Goal: Transaction & Acquisition: Purchase product/service

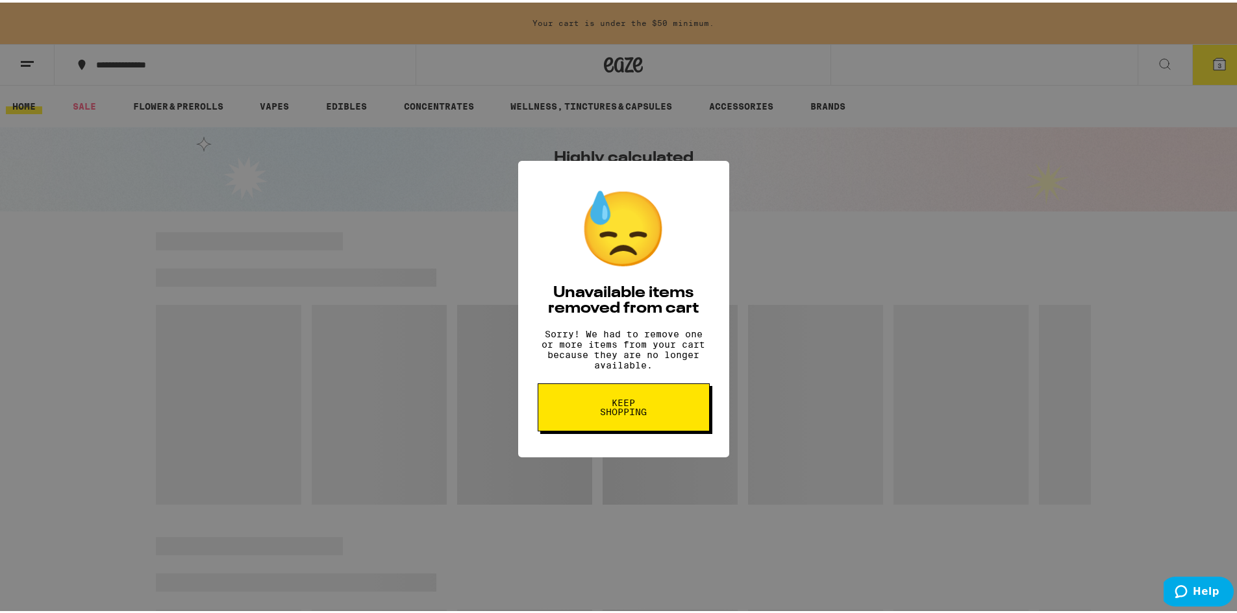
click at [602, 410] on span "Keep Shopping" at bounding box center [623, 405] width 67 height 18
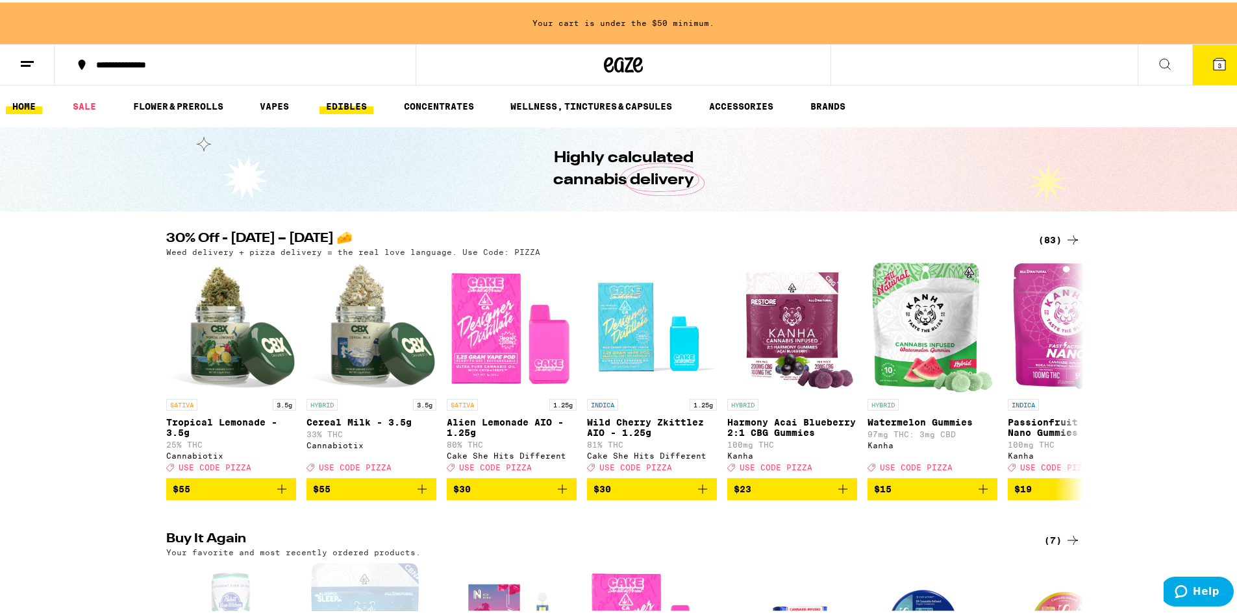
click at [343, 106] on link "EDIBLES" at bounding box center [346, 104] width 54 height 16
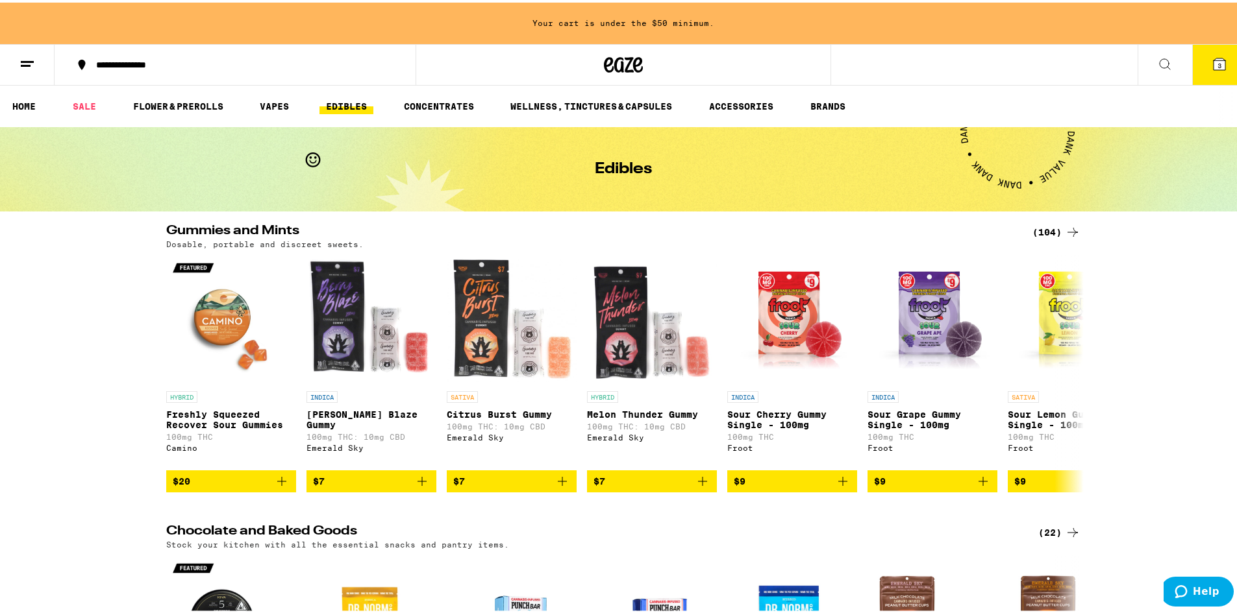
click at [21, 61] on icon at bounding box center [27, 62] width 16 height 16
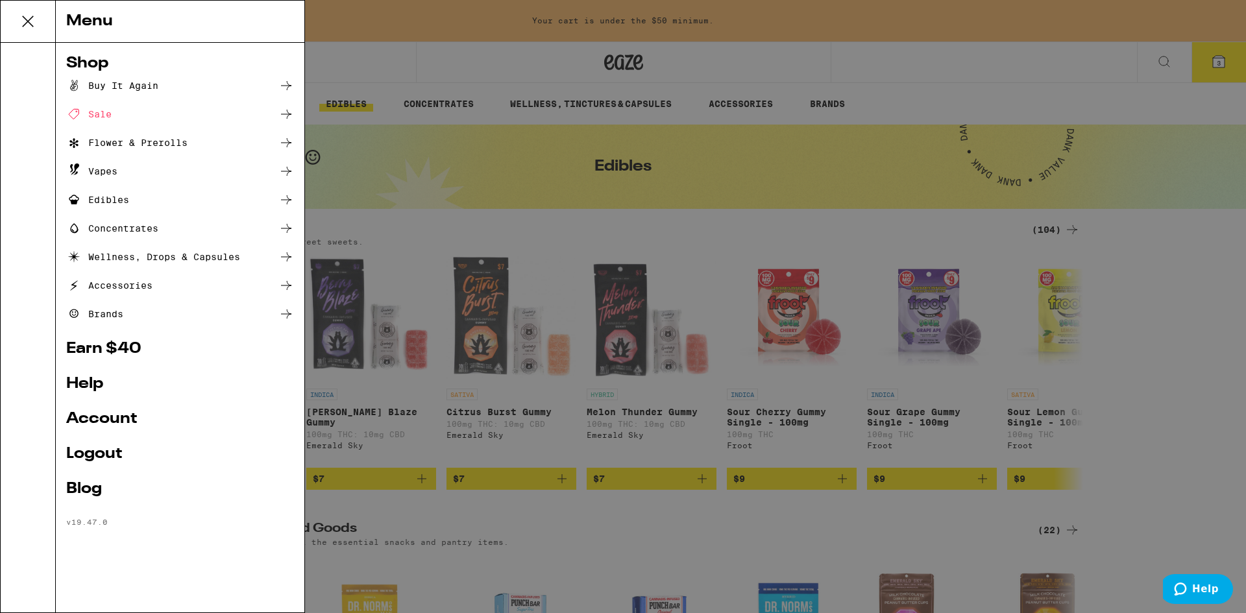
click at [116, 89] on div "Buy It Again" at bounding box center [112, 86] width 92 height 16
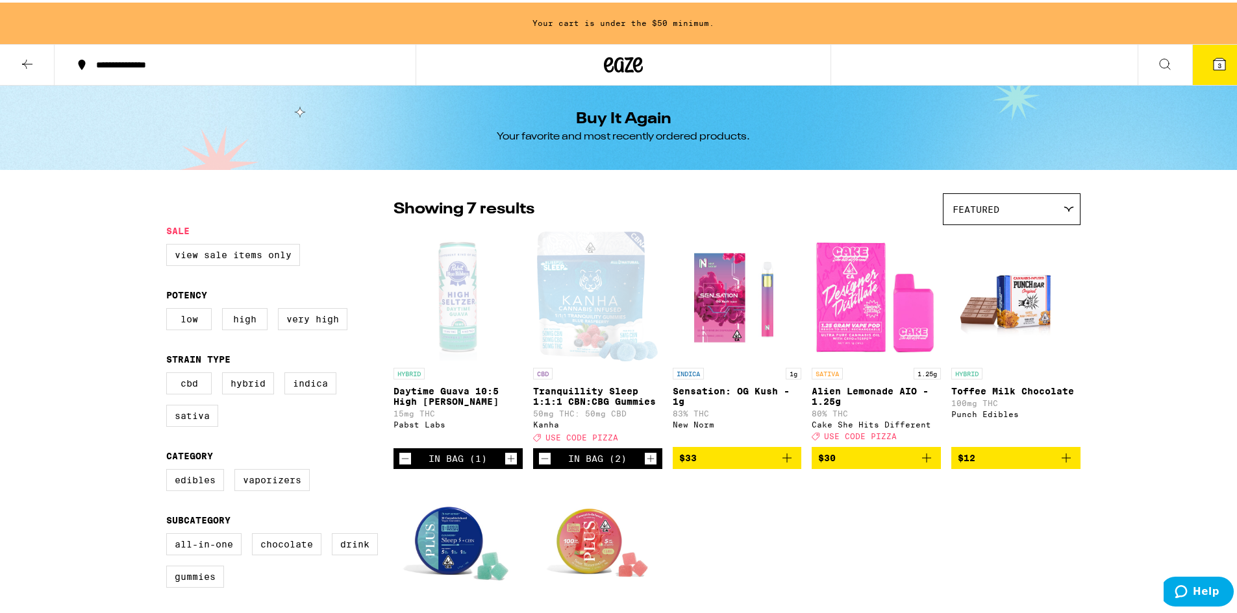
click at [399, 464] on icon "Decrement" at bounding box center [405, 457] width 12 height 16
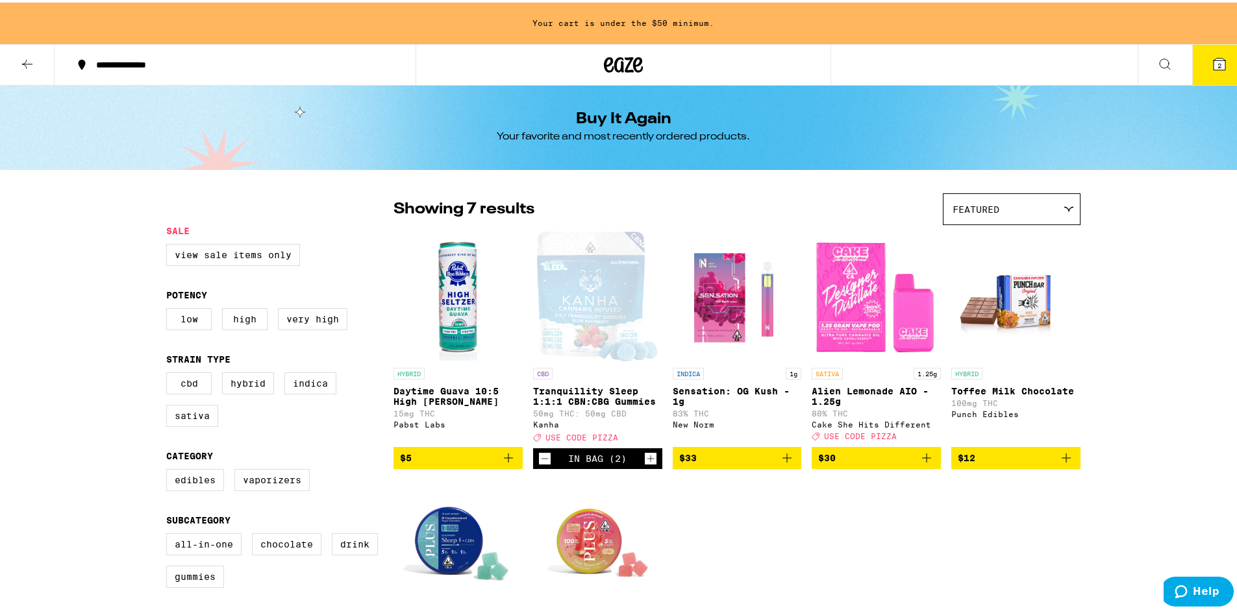
click at [919, 462] on icon "Add to bag" at bounding box center [927, 456] width 16 height 16
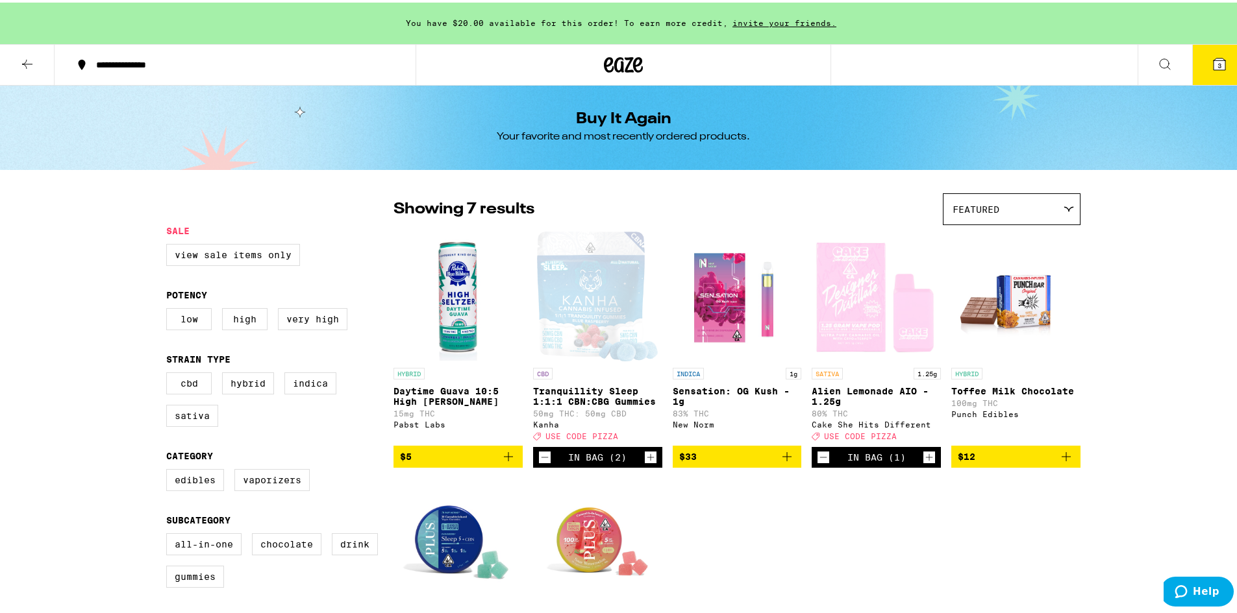
click at [1067, 462] on icon "Add to bag" at bounding box center [1066, 455] width 16 height 16
click at [1157, 66] on icon at bounding box center [1165, 62] width 16 height 16
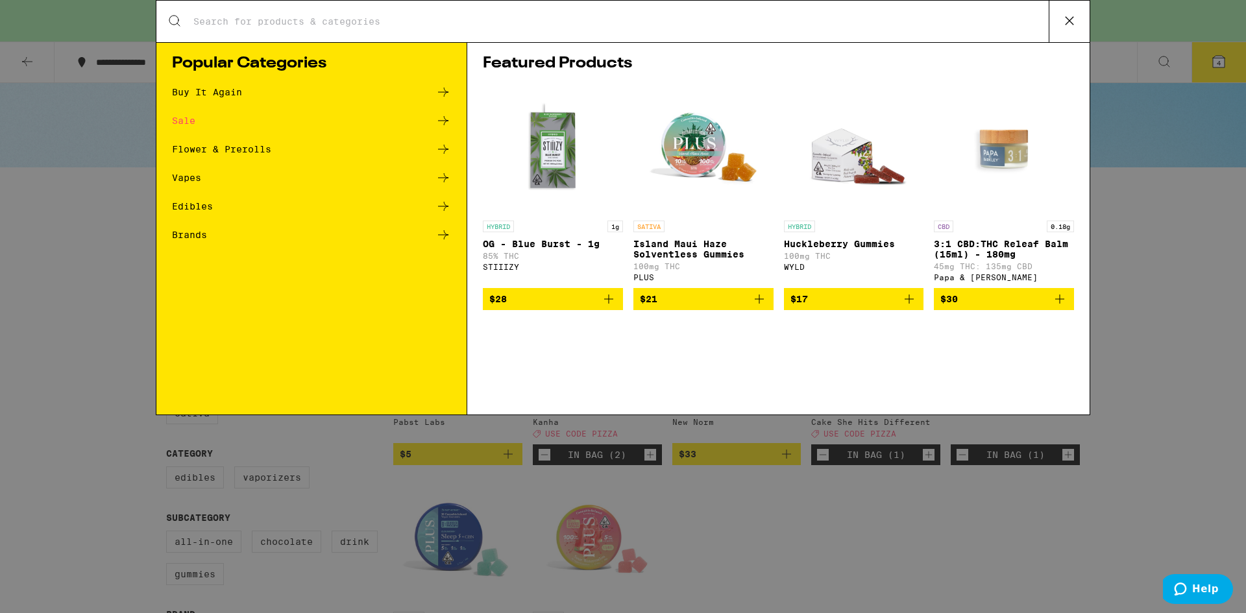
click at [454, 29] on div "Search for Products" at bounding box center [622, 22] width 933 height 42
drag, startPoint x: 448, startPoint y: 6, endPoint x: 414, endPoint y: 17, distance: 36.1
click at [448, 8] on div "Search for Products" at bounding box center [622, 22] width 933 height 42
click at [299, 10] on div "Search for Products" at bounding box center [622, 22] width 933 height 42
click at [304, 23] on input "Search for Products" at bounding box center [621, 22] width 856 height 12
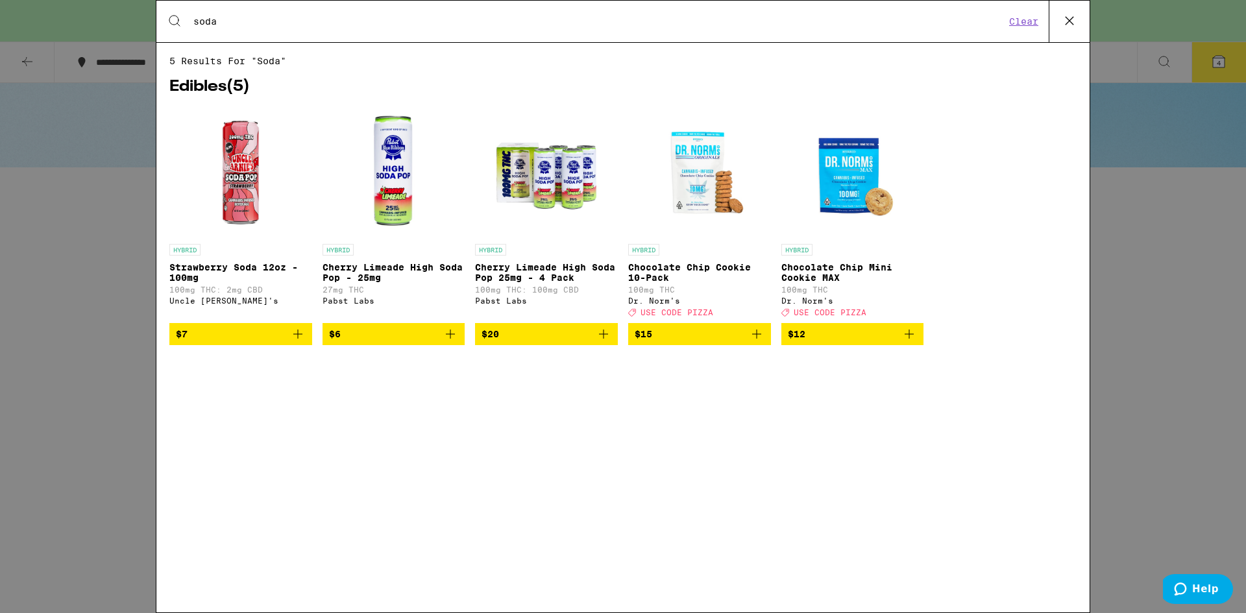
type input "soda"
click at [451, 339] on icon "Add to bag" at bounding box center [450, 334] width 9 height 9
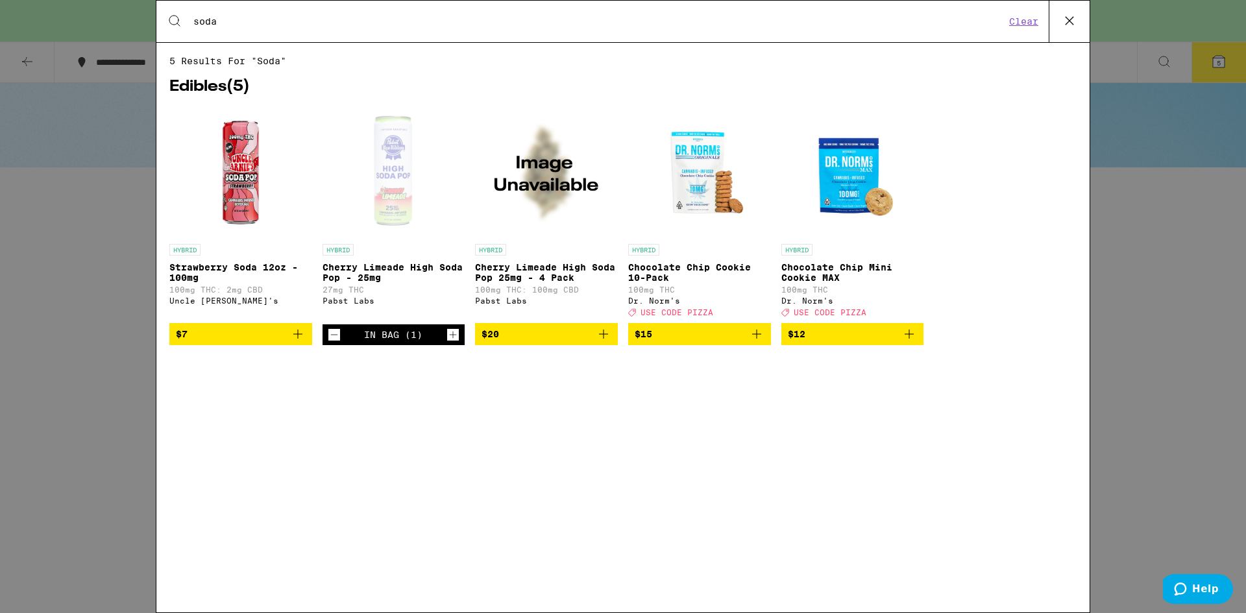
click at [298, 339] on icon "Add to bag" at bounding box center [297, 334] width 9 height 9
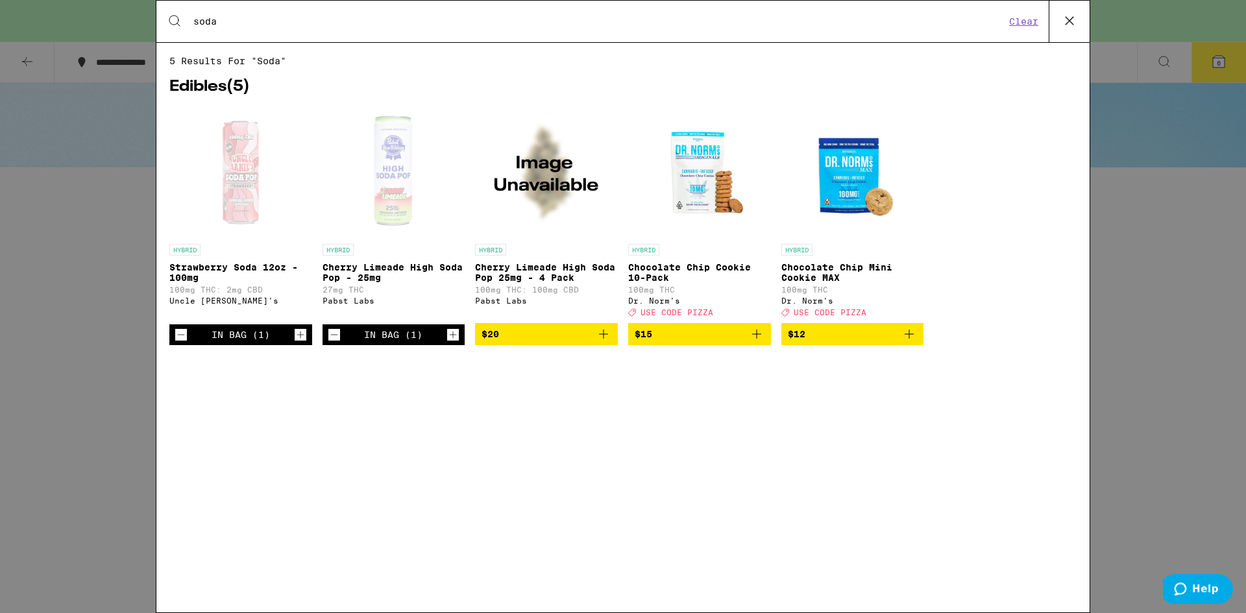
click at [1176, 414] on div "Search for Products soda Clear 5 results for "soda" Edibles ( 5 ) HYBRID Strawb…" at bounding box center [623, 306] width 1246 height 613
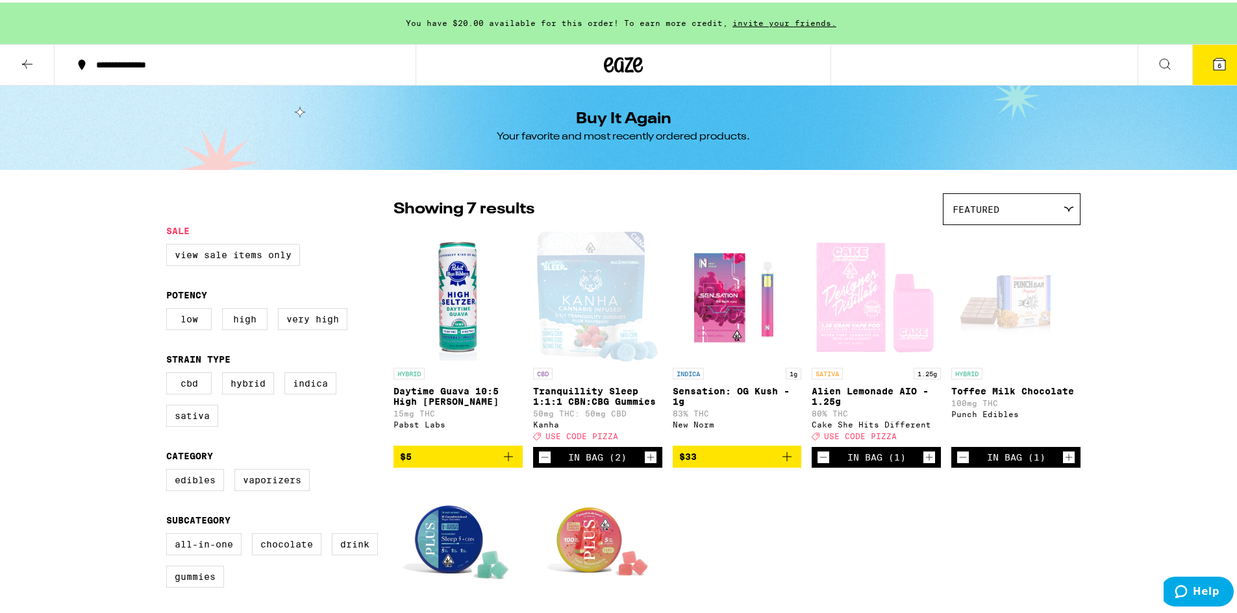
click at [1211, 62] on icon at bounding box center [1219, 62] width 16 height 16
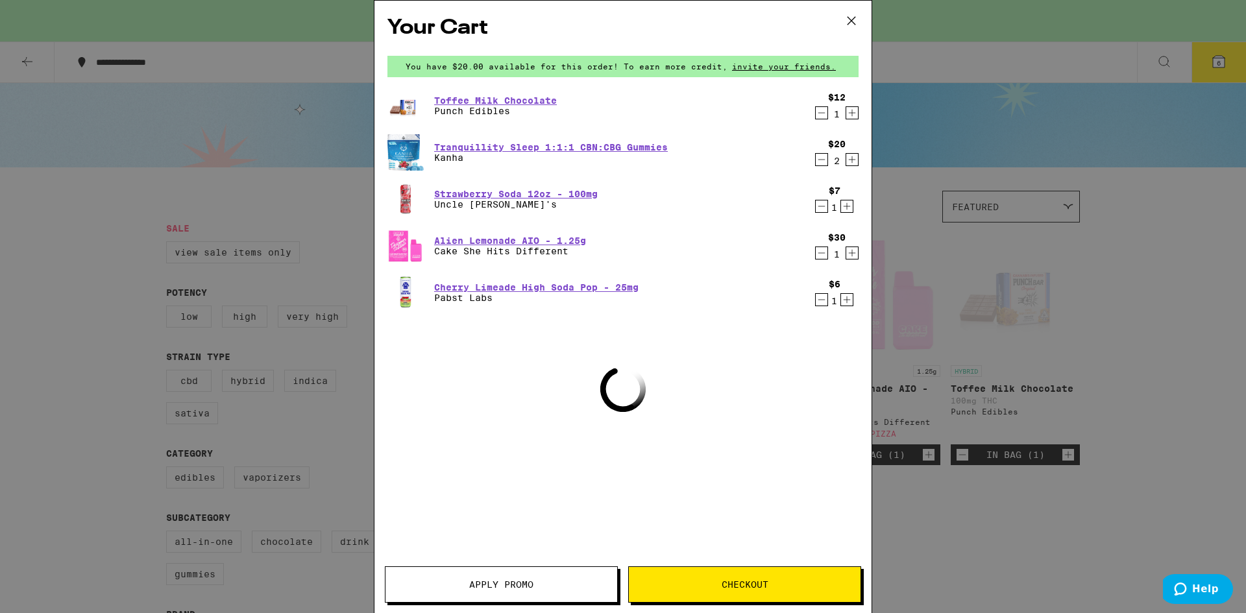
click at [744, 583] on span "Checkout" at bounding box center [745, 584] width 47 height 9
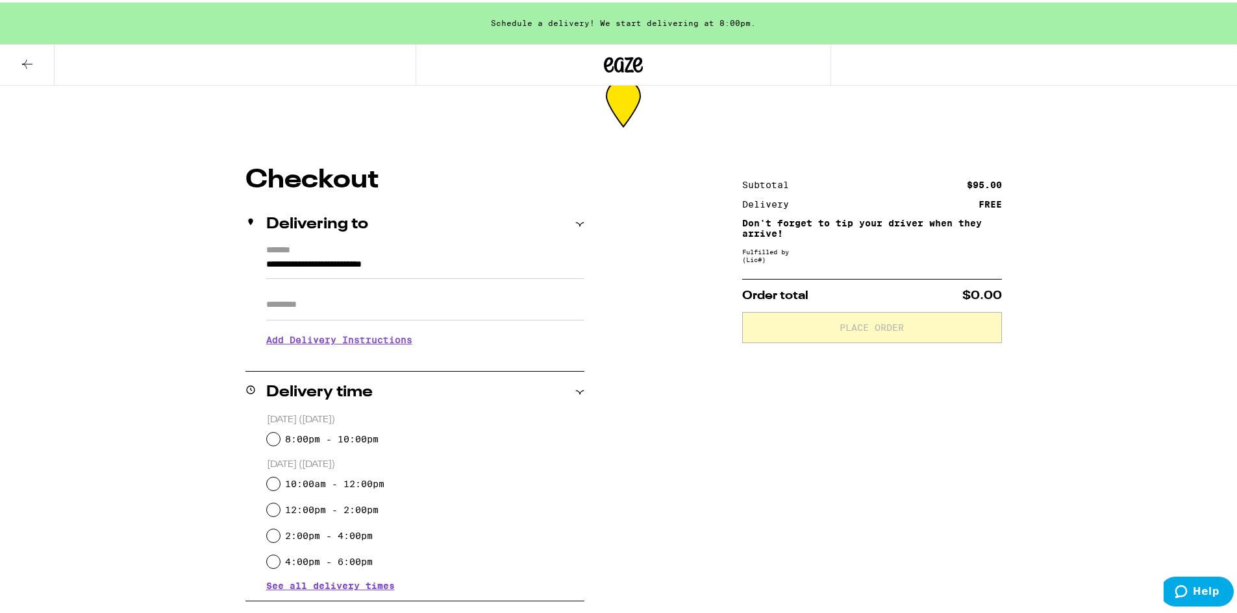
scroll to position [130, 0]
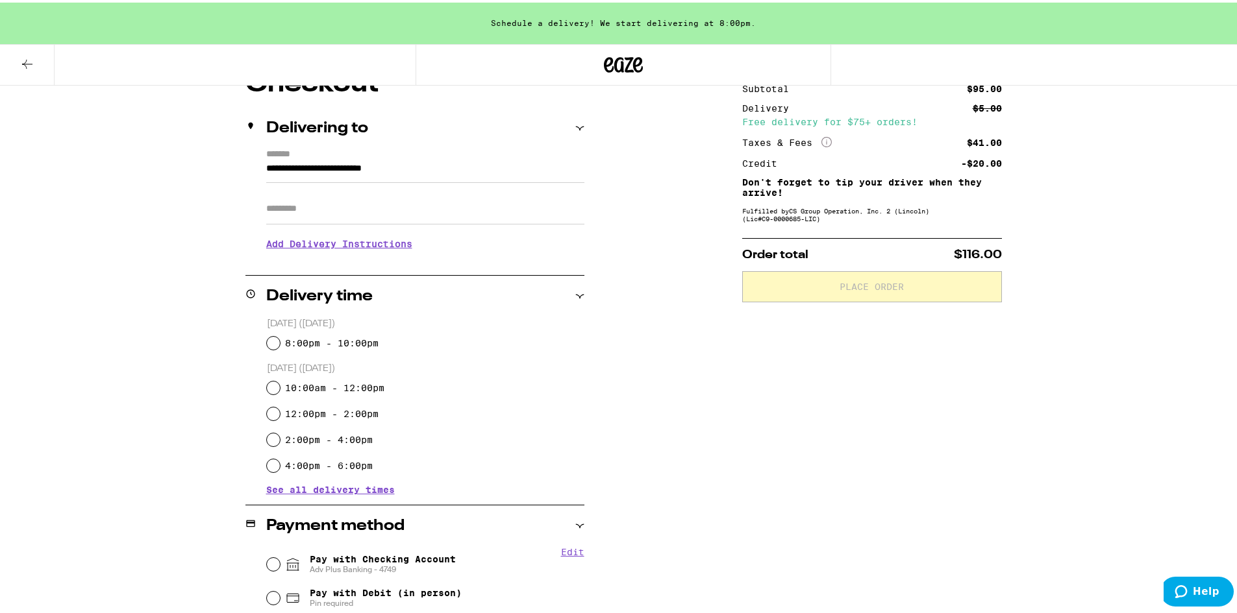
click at [258, 342] on div "Today (September 5) 8:00pm - 10:00pm Tomorrow (September 6) 10:00am - 12:00pm 1…" at bounding box center [414, 403] width 339 height 177
click at [267, 340] on input "8:00pm - 10:00pm" at bounding box center [273, 340] width 13 height 13
radio input "true"
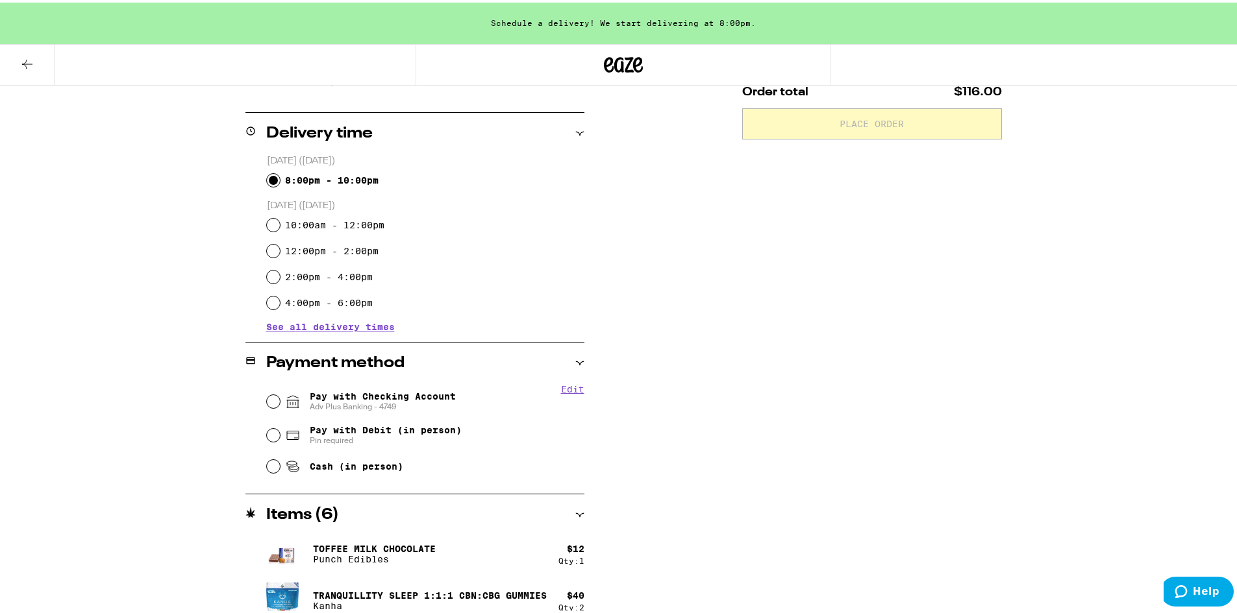
scroll to position [325, 0]
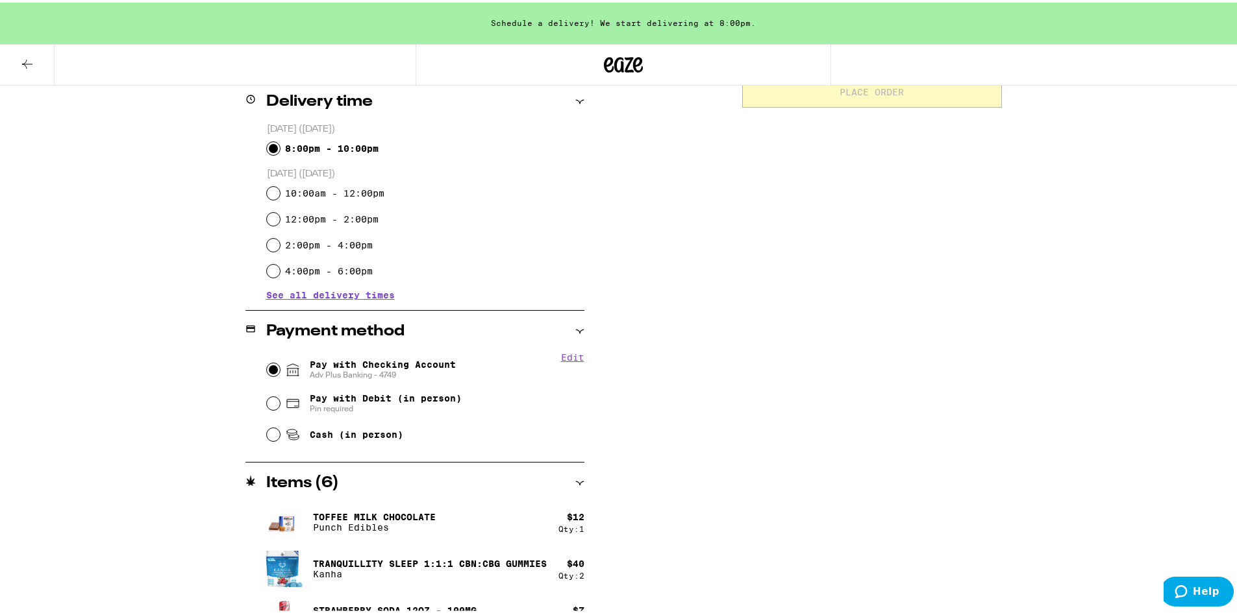
click at [267, 371] on input "Pay with Checking Account Adv Plus Banking - 4749" at bounding box center [273, 367] width 13 height 13
radio input "true"
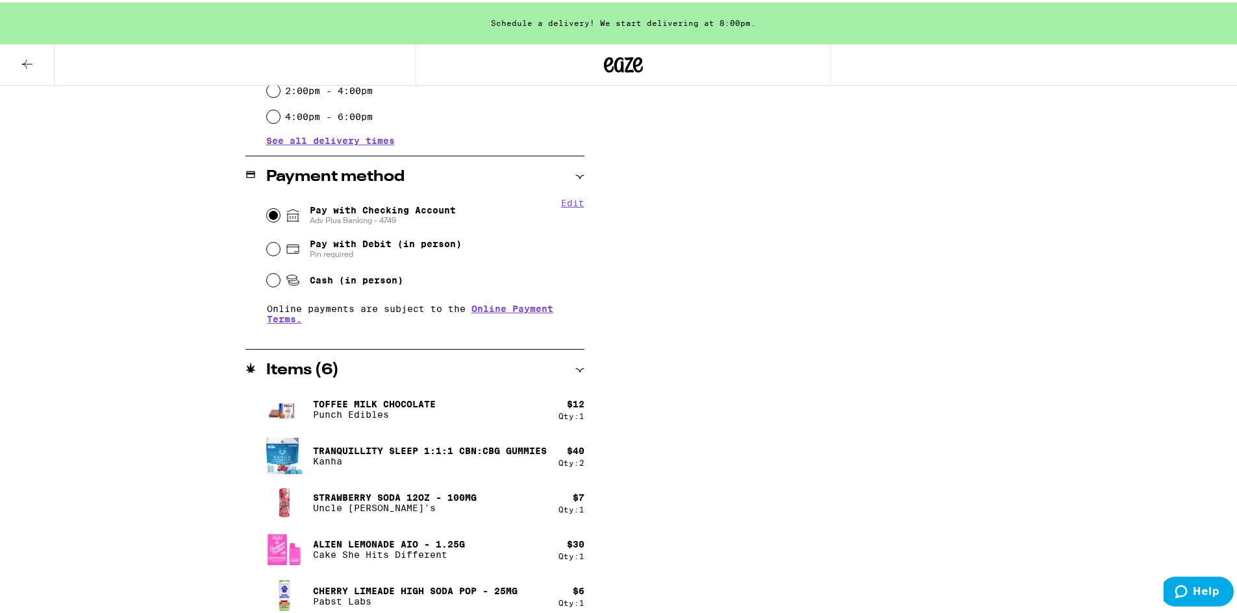
scroll to position [34, 0]
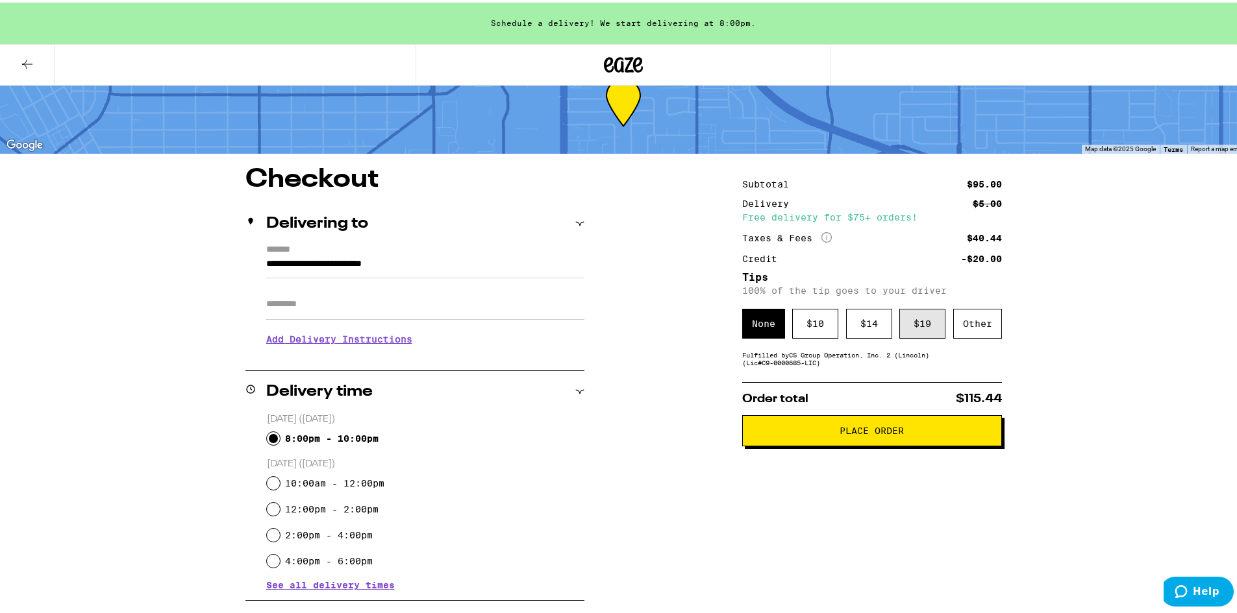
click at [910, 323] on div "$ 19" at bounding box center [922, 321] width 46 height 30
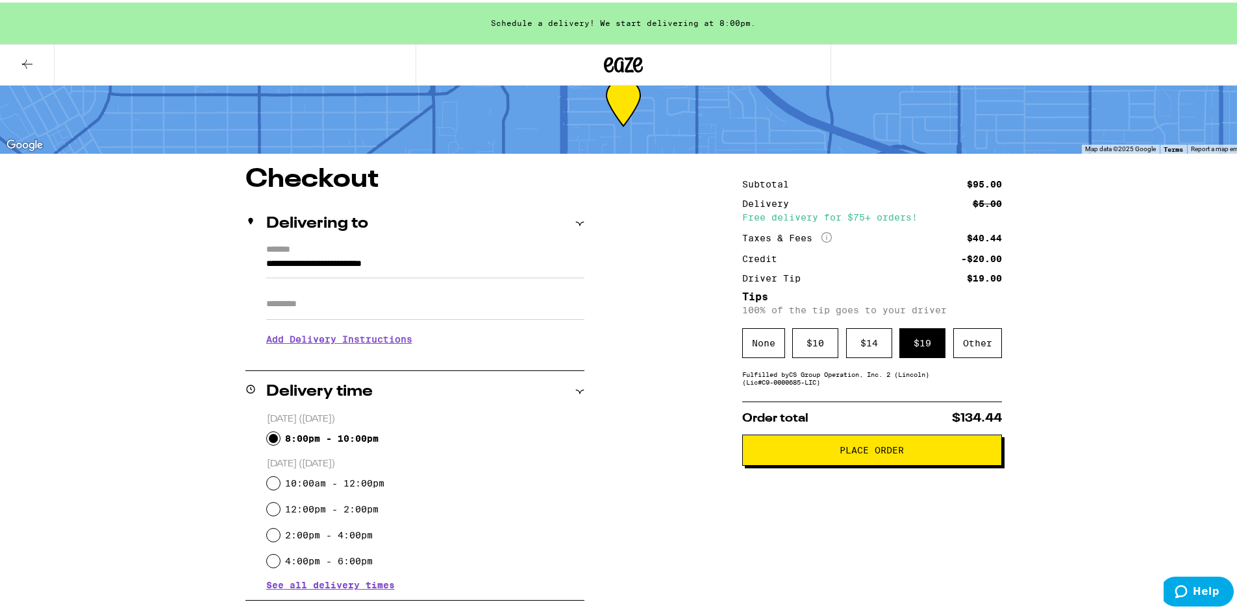
click at [898, 460] on button "Place Order" at bounding box center [872, 447] width 260 height 31
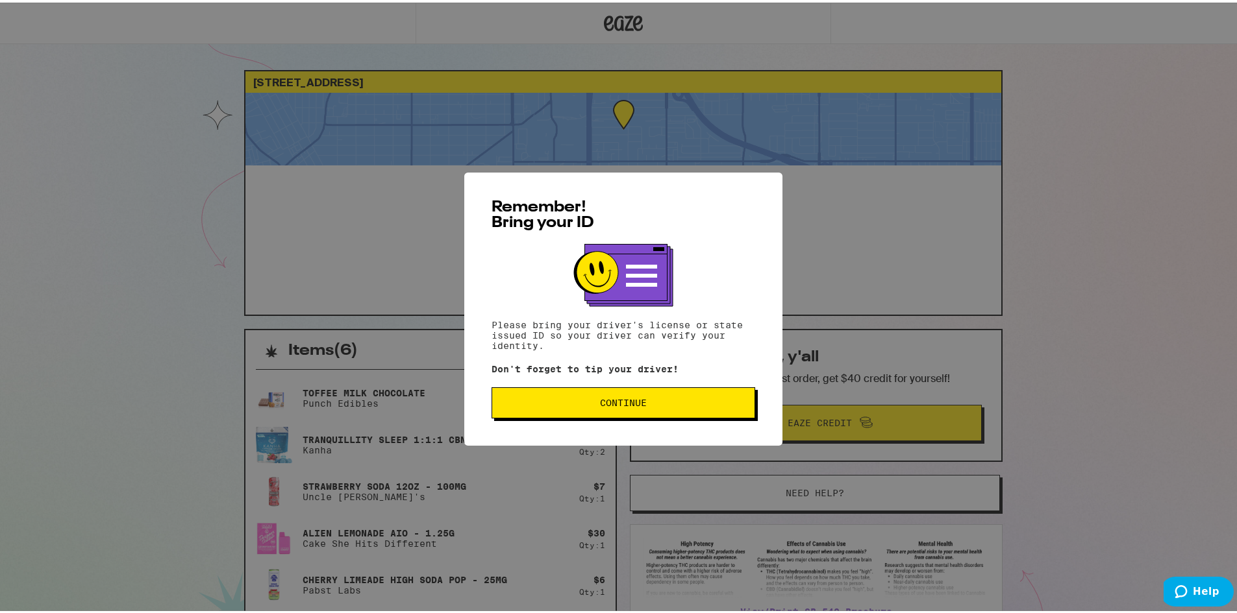
click at [623, 405] on span "Continue" at bounding box center [623, 400] width 47 height 9
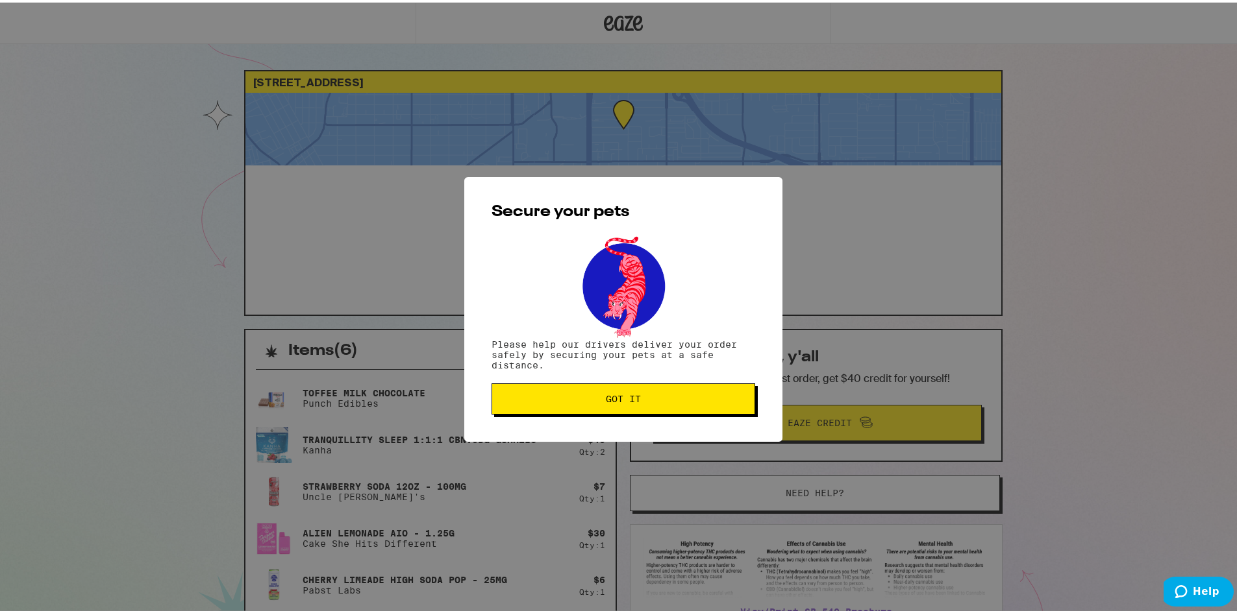
click at [594, 394] on span "Got it" at bounding box center [622, 396] width 241 height 9
